Goal: Information Seeking & Learning: Learn about a topic

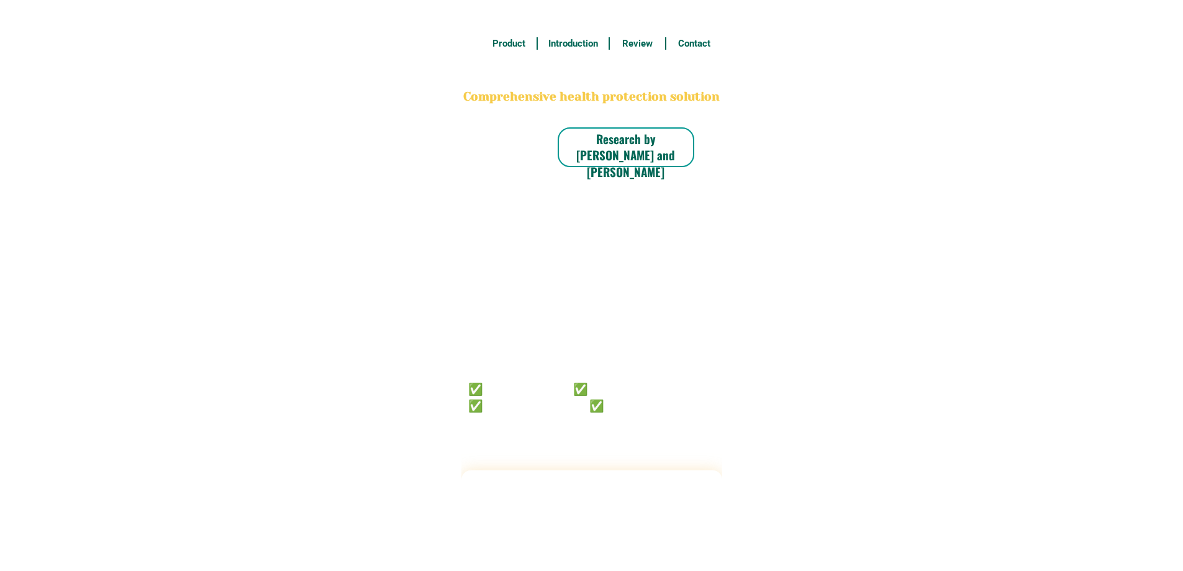
radio input "true"
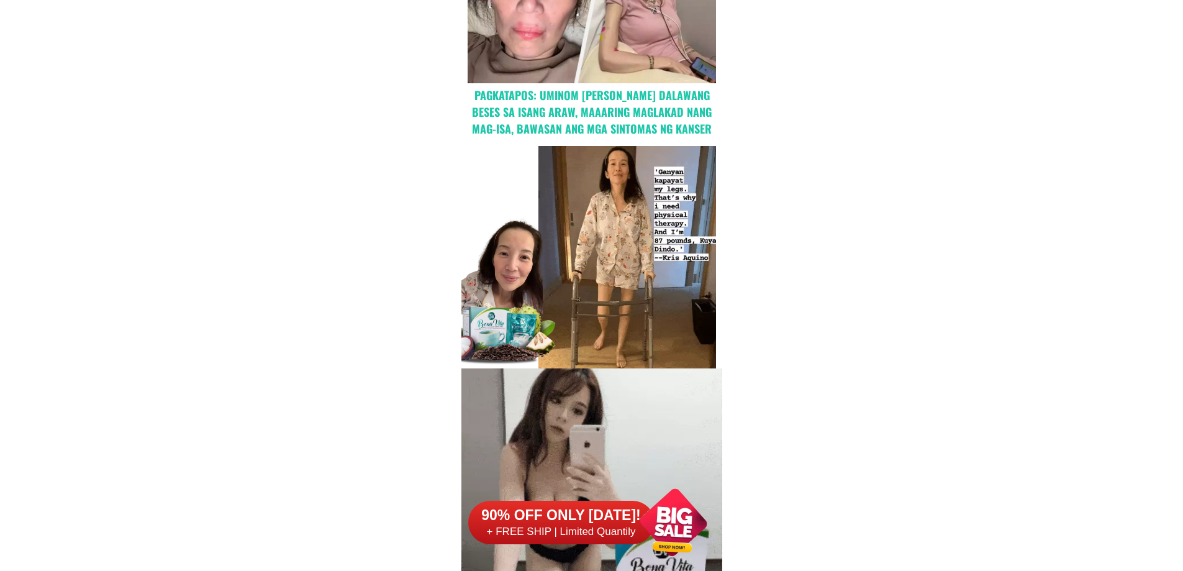
scroll to position [1118, 0]
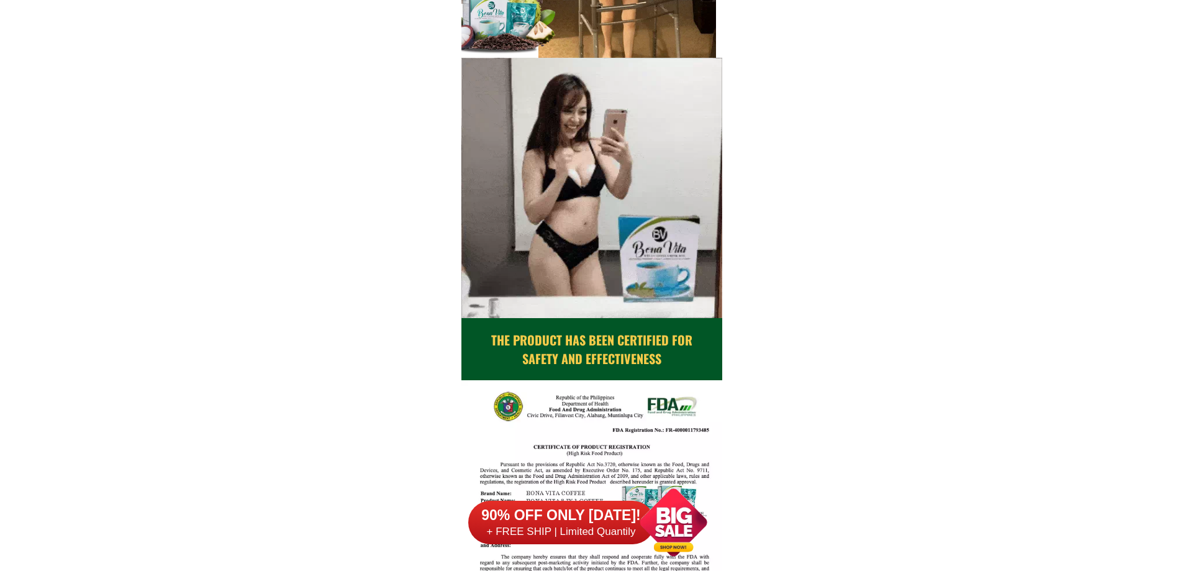
drag, startPoint x: 582, startPoint y: 382, endPoint x: 608, endPoint y: 448, distance: 71.4
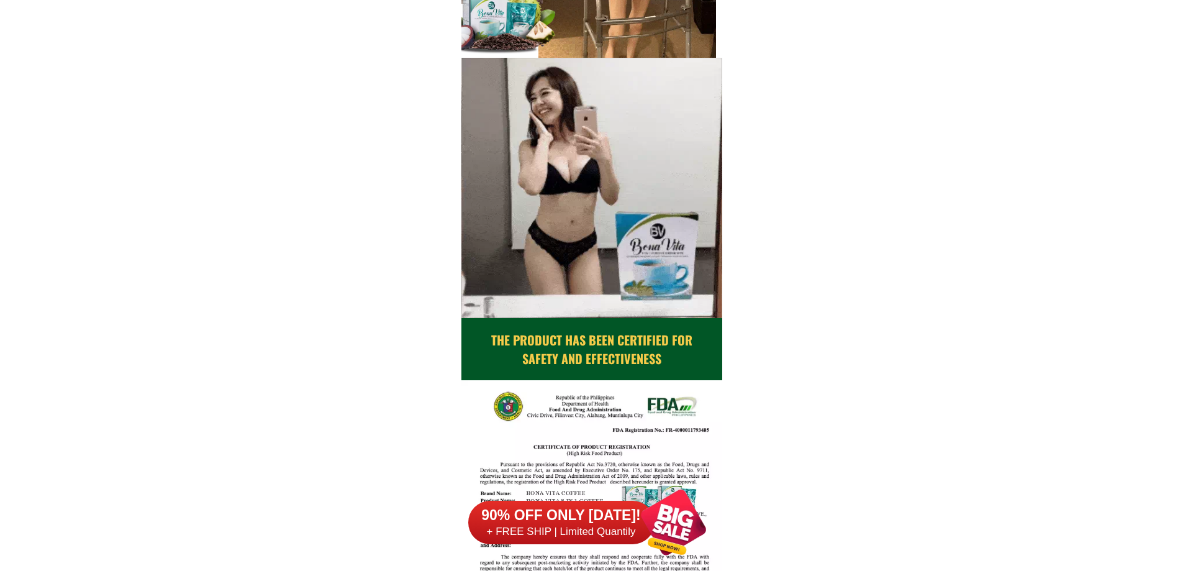
click at [608, 448] on div at bounding box center [591, 547] width 261 height 335
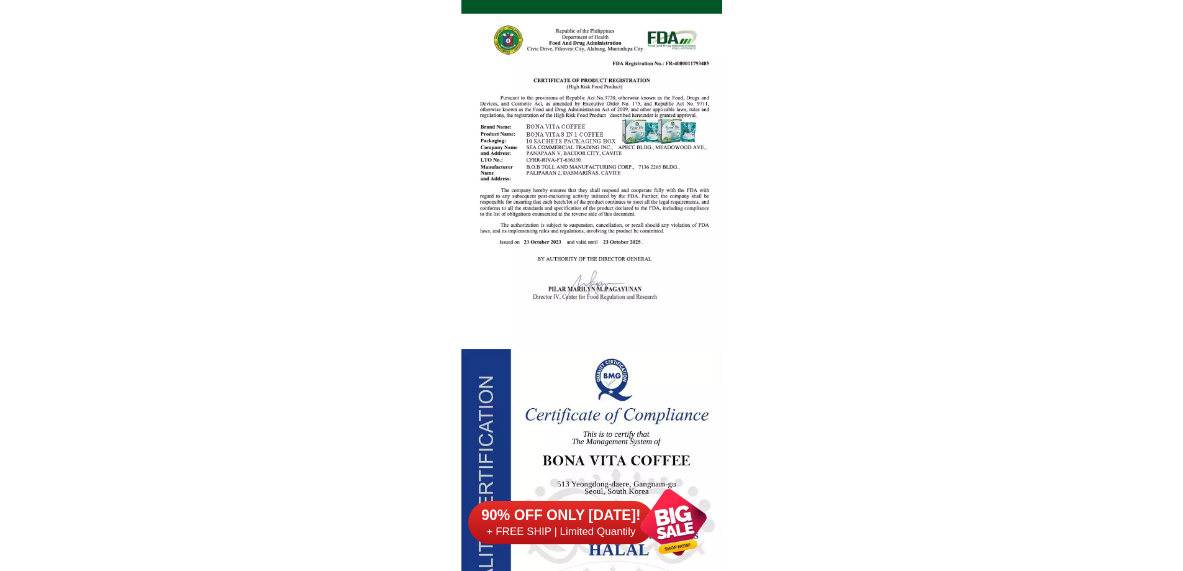
scroll to position [1677, 0]
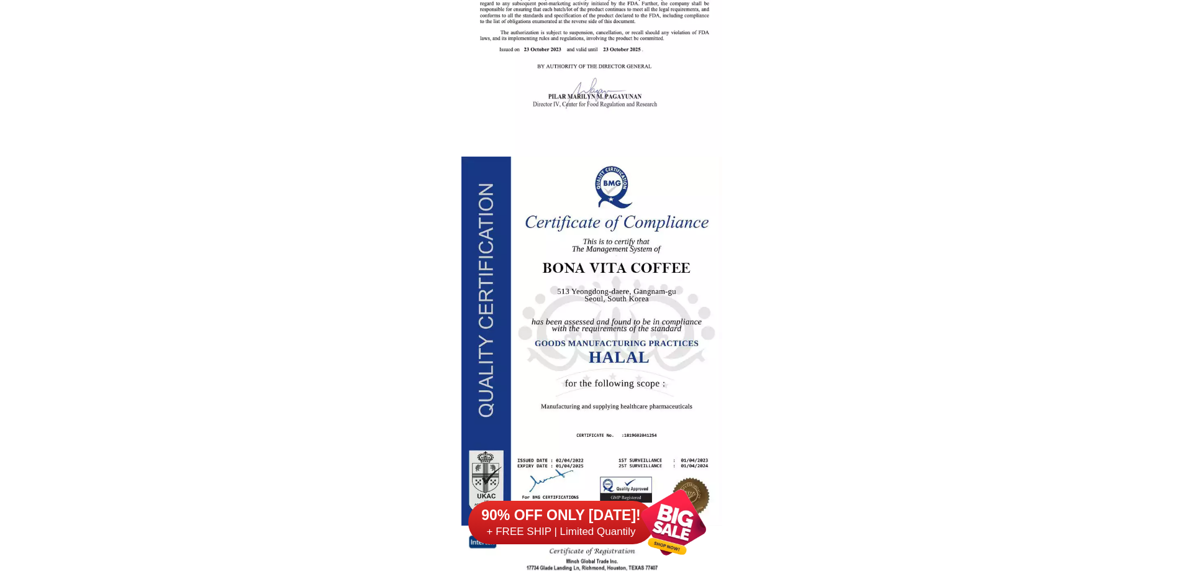
drag, startPoint x: 656, startPoint y: 345, endPoint x: 671, endPoint y: 409, distance: 64.9
click at [671, 420] on div at bounding box center [591, 340] width 261 height 369
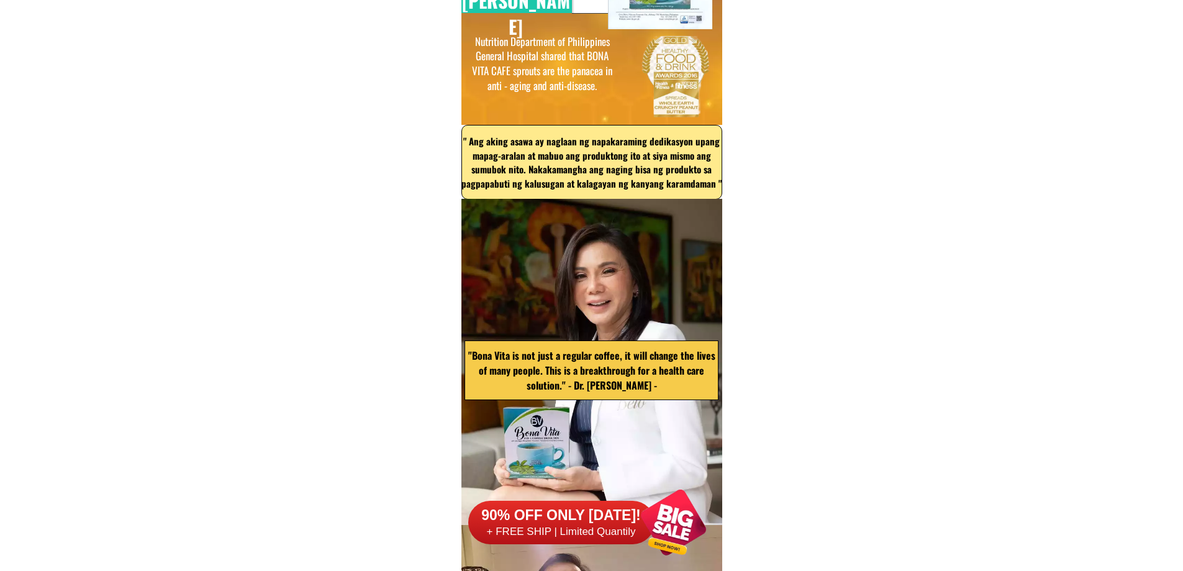
scroll to position [3726, 0]
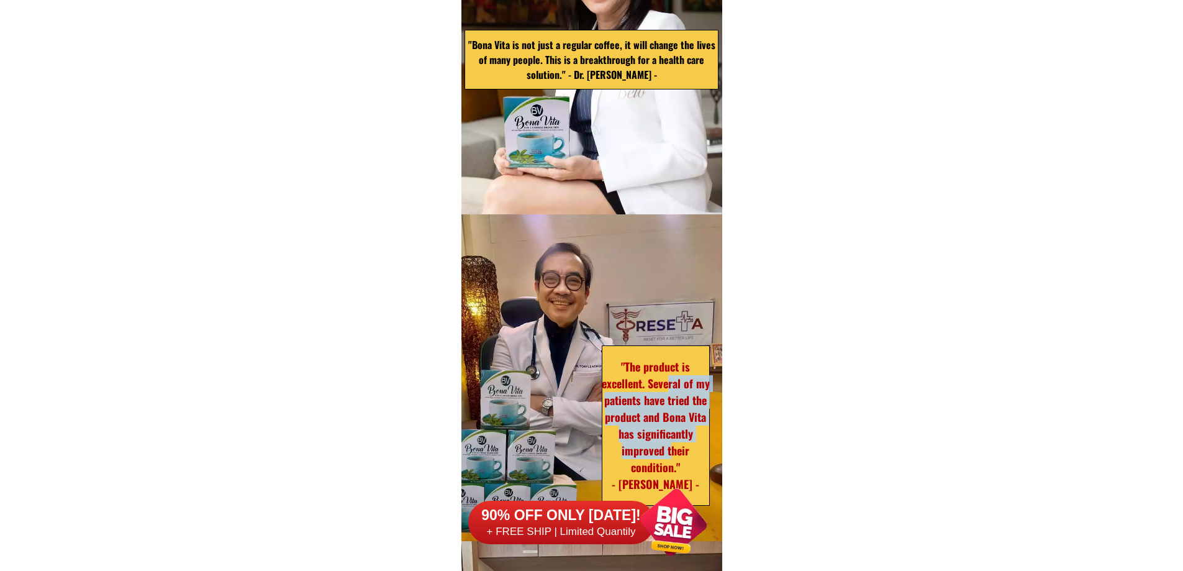
drag, startPoint x: 678, startPoint y: 376, endPoint x: 670, endPoint y: 458, distance: 83.0
click at [670, 458] on h2 ""The product is excellent. Several of my patients have tried the product and Bo…" at bounding box center [656, 425] width 108 height 134
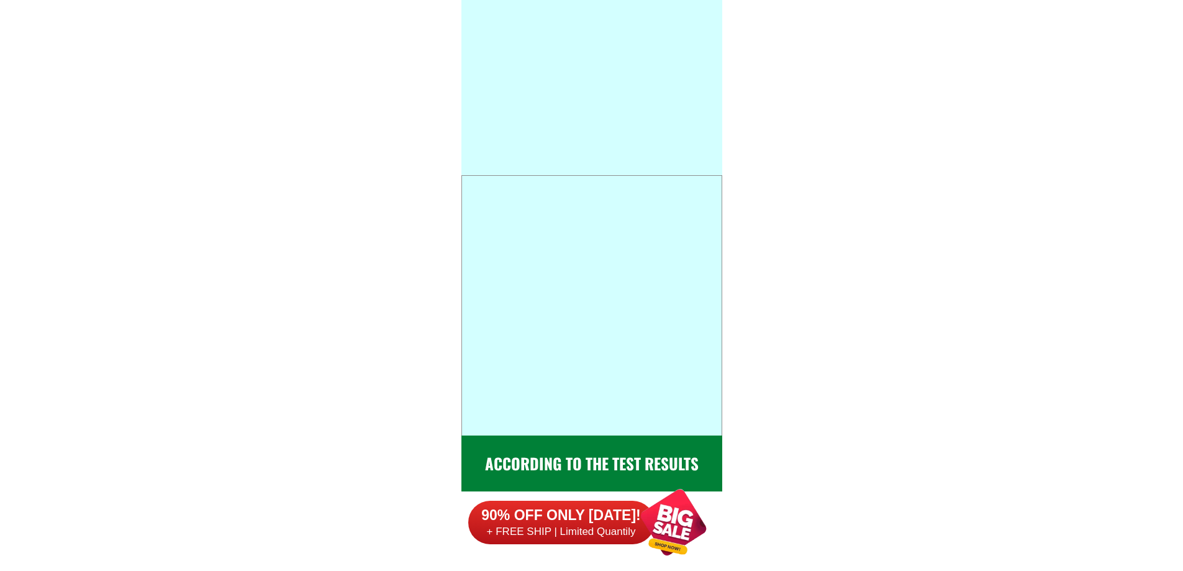
scroll to position [6147, 0]
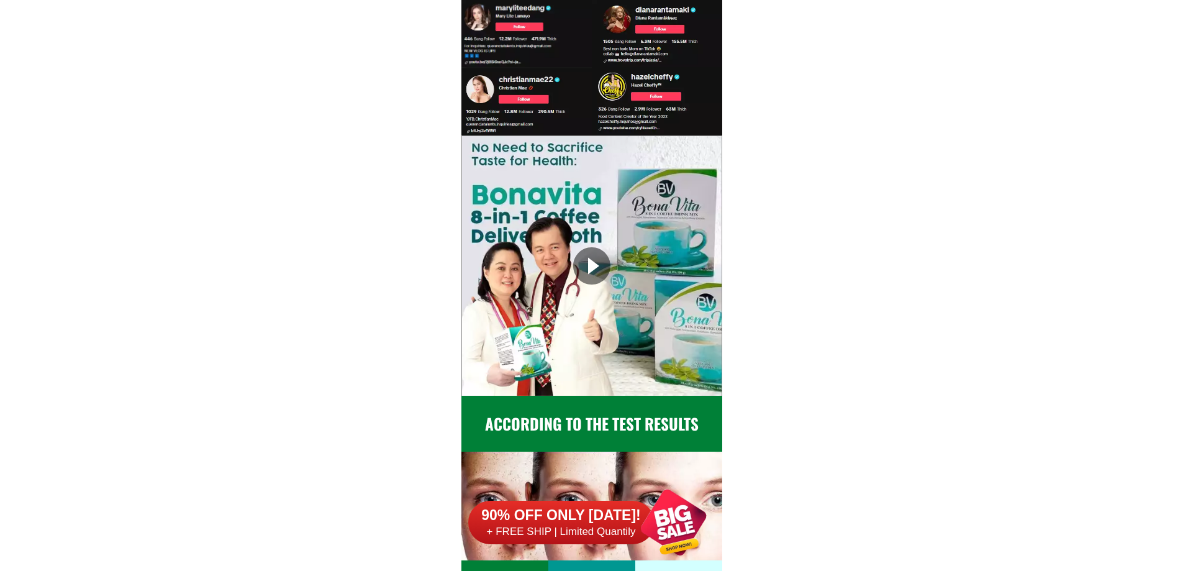
drag, startPoint x: 502, startPoint y: 22, endPoint x: 556, endPoint y: 138, distance: 128.1
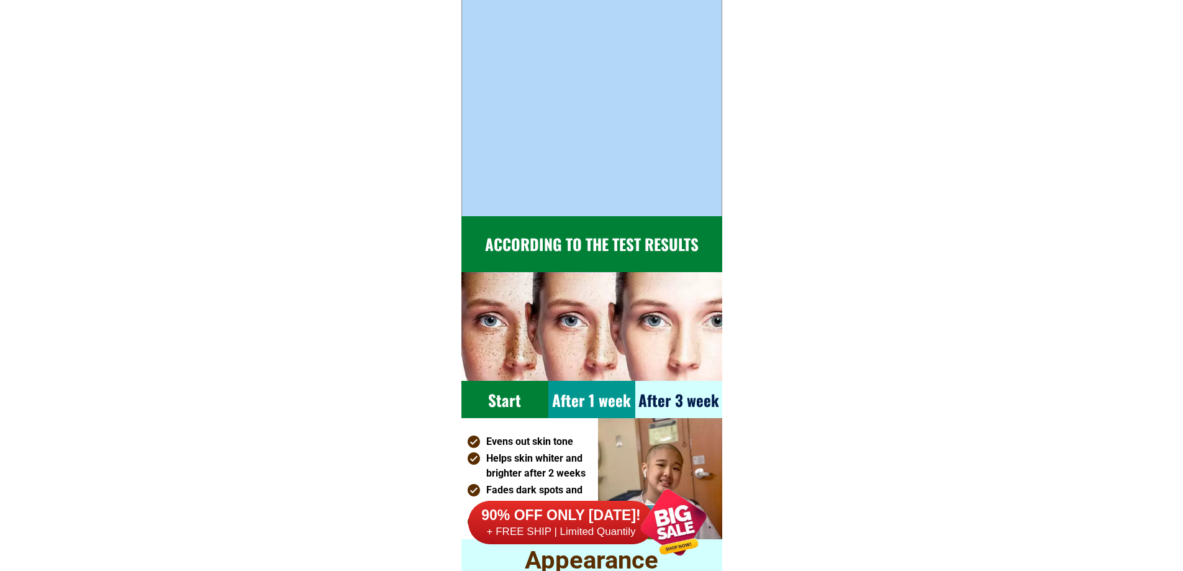
scroll to position [6458, 0]
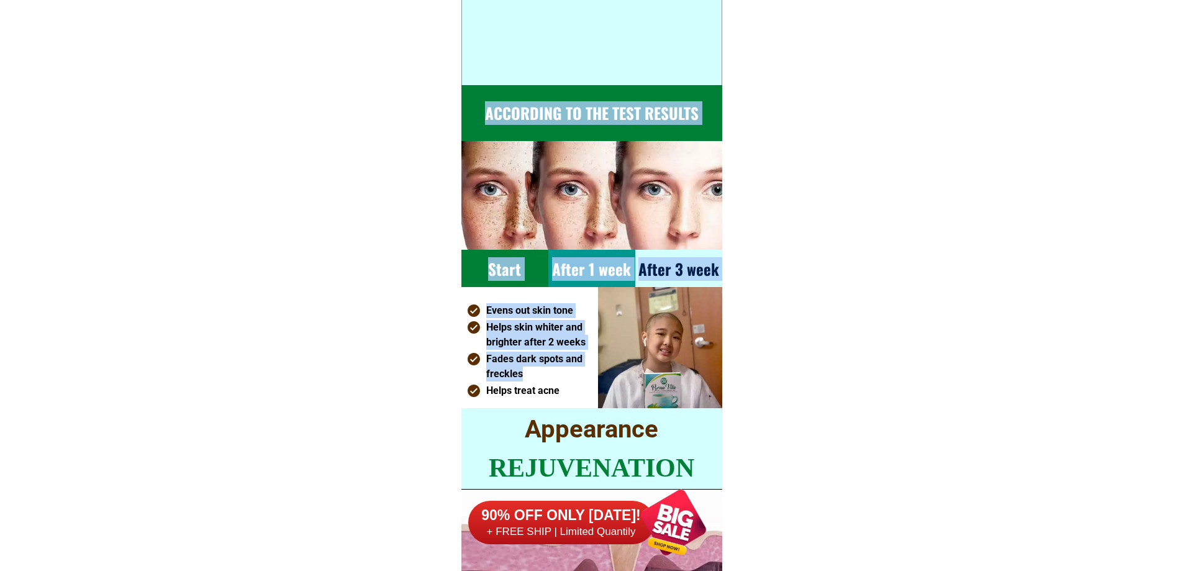
drag, startPoint x: 517, startPoint y: 296, endPoint x: 532, endPoint y: 368, distance: 73.6
click at [532, 368] on div "According to the test results Start After 1 week After 3 week [PERSON_NAME] out…" at bounding box center [591, 247] width 261 height 324
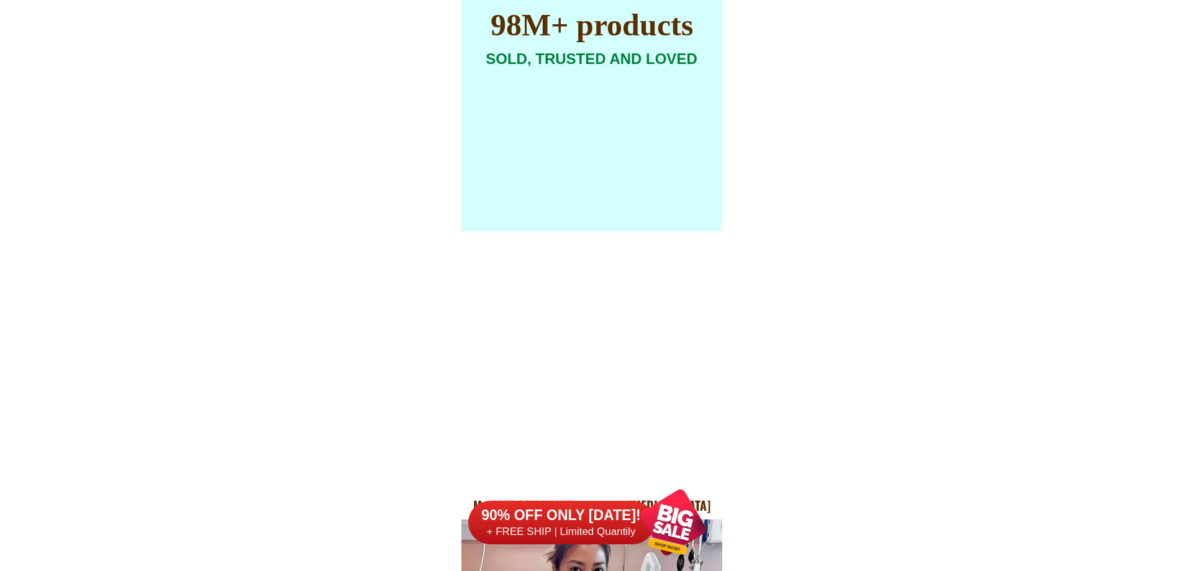
scroll to position [7514, 0]
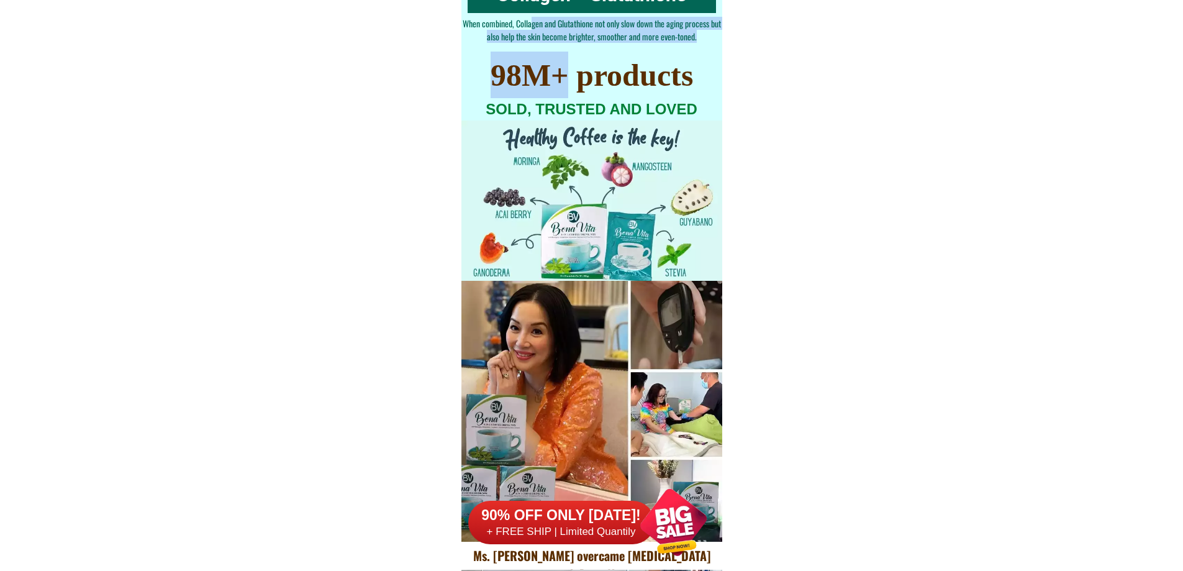
drag, startPoint x: 534, startPoint y: 29, endPoint x: 561, endPoint y: 86, distance: 63.3
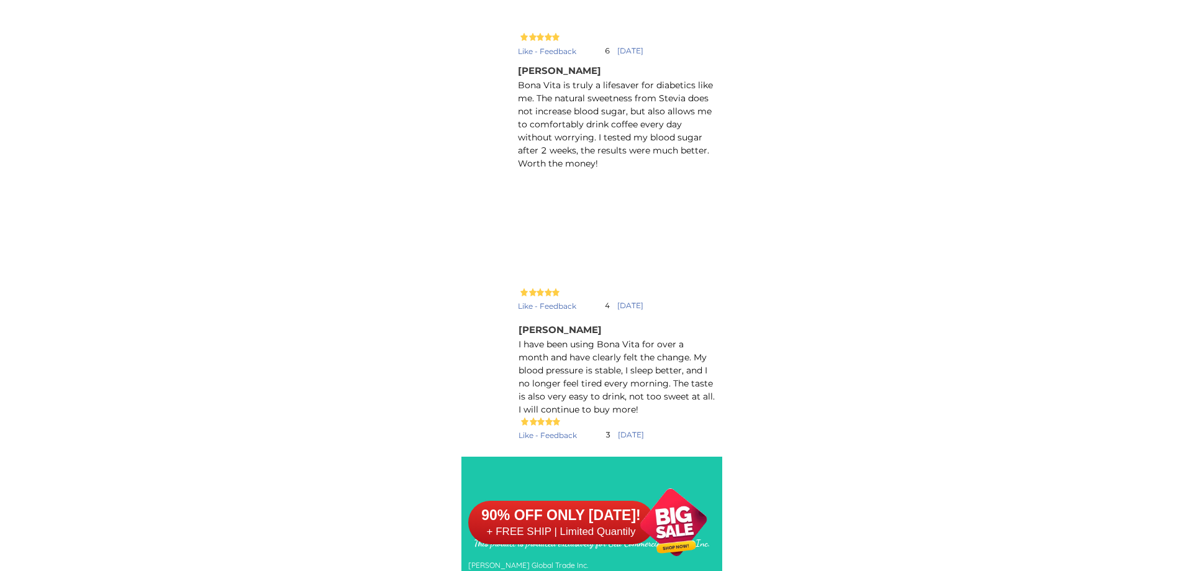
scroll to position [11115, 0]
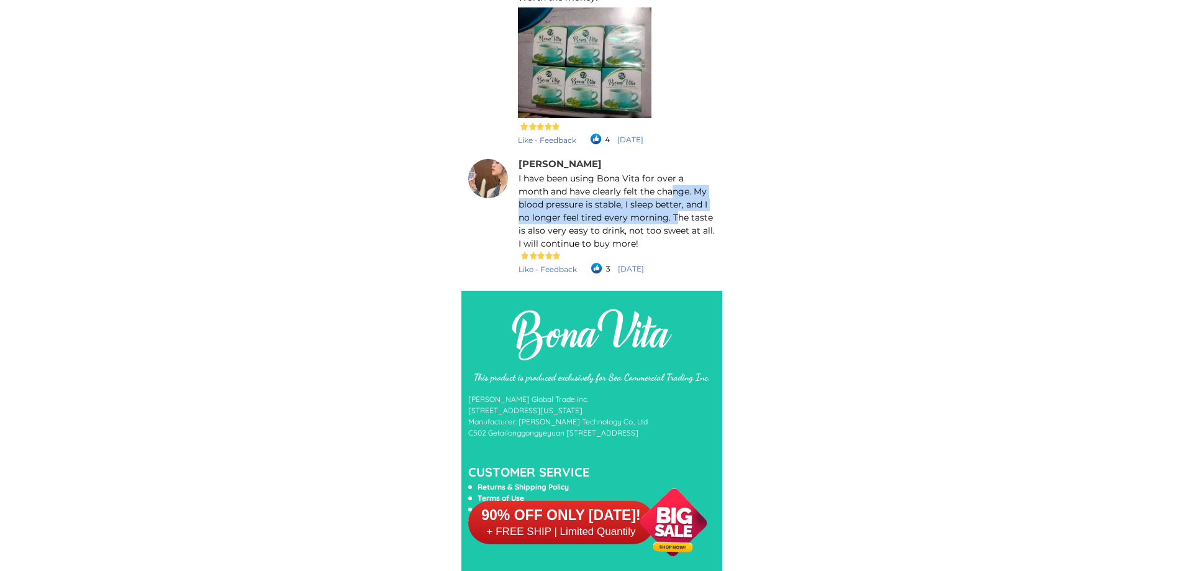
drag, startPoint x: 638, startPoint y: 186, endPoint x: 660, endPoint y: 216, distance: 37.8
click at [660, 216] on p "I have been using Bona Vita for over a month and have clearly felt the change. …" at bounding box center [616, 211] width 197 height 78
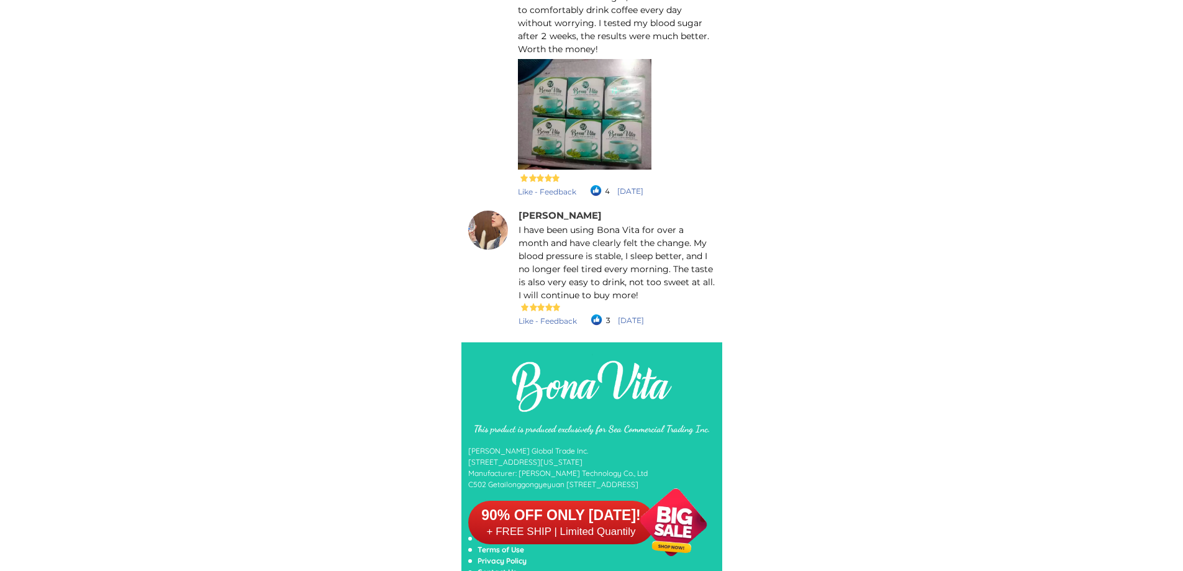
scroll to position [11164, 0]
